Goal: Task Accomplishment & Management: Use online tool/utility

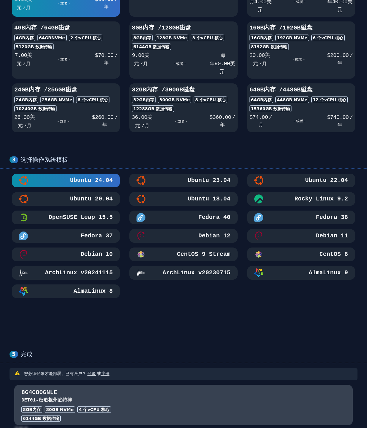
scroll to position [208, 0]
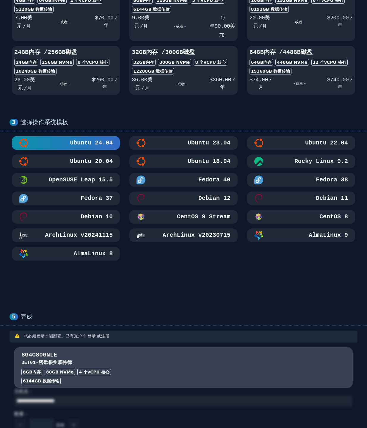
click at [81, 219] on div "Debian 10" at bounding box center [66, 216] width 94 height 9
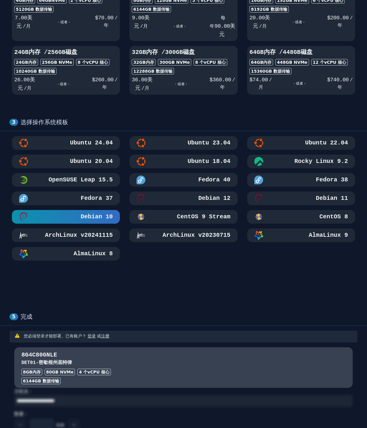
click at [203, 197] on button "Debian 12" at bounding box center [183, 198] width 108 height 14
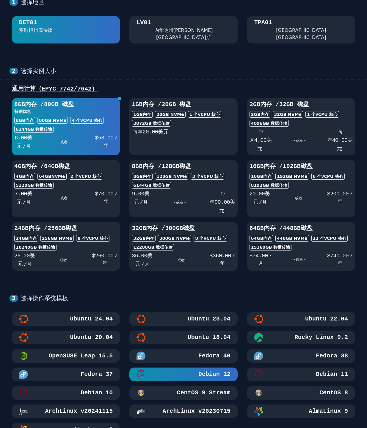
scroll to position [0, 0]
